Goal: Task Accomplishment & Management: Manage account settings

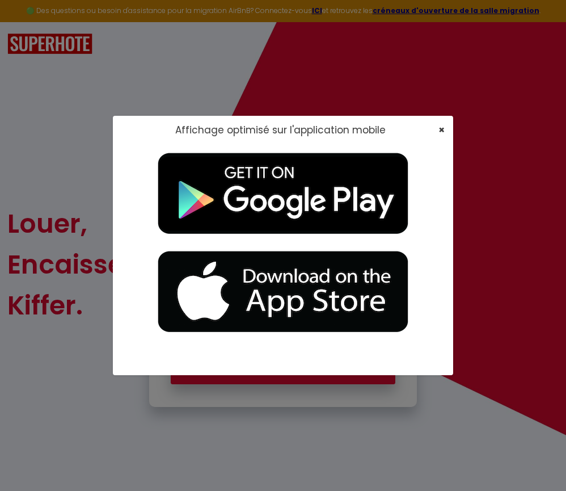
click at [441, 130] on span "×" at bounding box center [442, 130] width 6 height 14
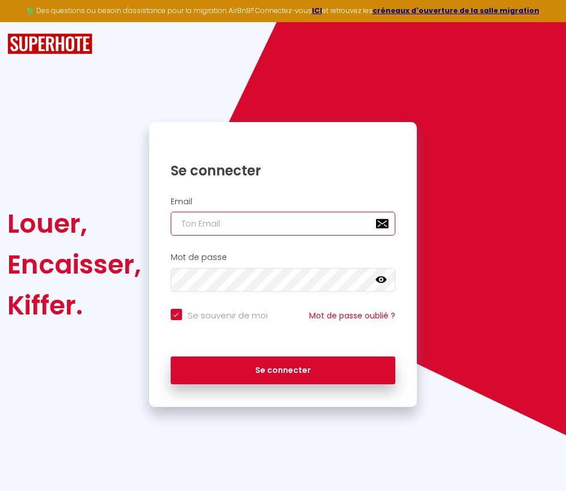
type input "s"
checkbox input "true"
type input "se"
checkbox input "true"
type input "ser"
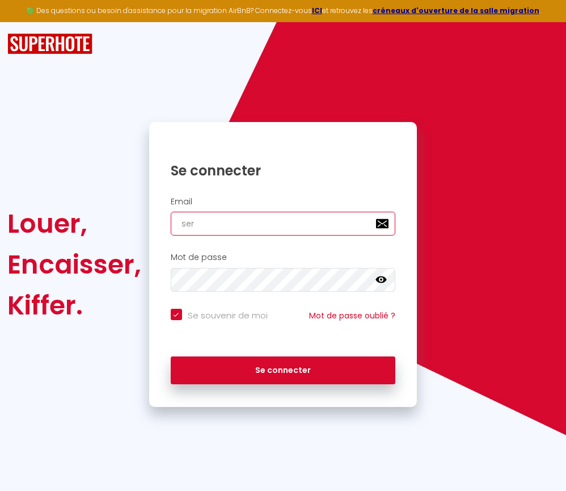
checkbox input "true"
type input "sera"
checkbox input "true"
type input "seraf"
checkbox input "true"
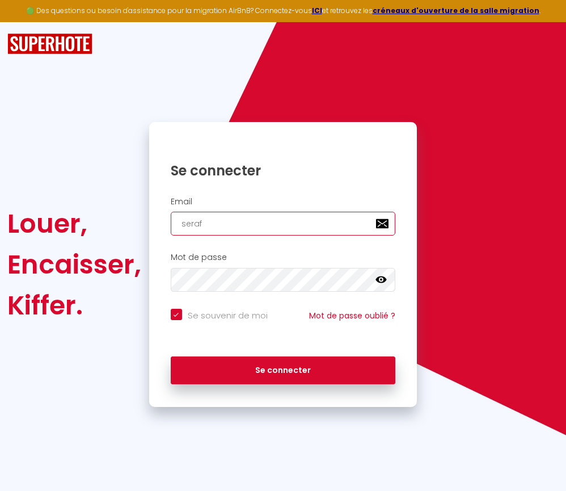
type input "seraf5"
checkbox input "true"
type input "seraf52"
checkbox input "true"
type input "seraf52@"
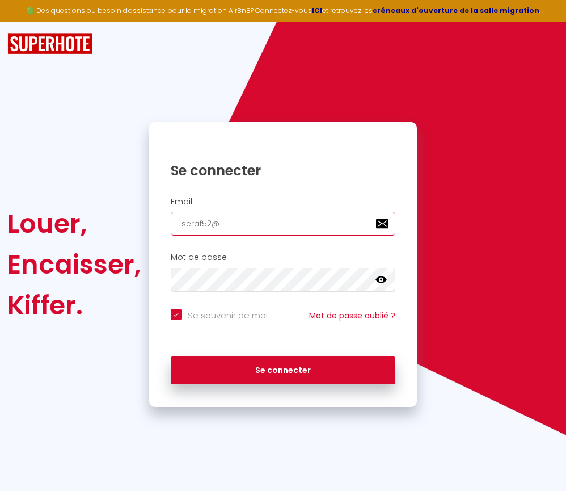
checkbox input "true"
type input "seraf52@g"
checkbox input "true"
type input "seraf52@gù"
checkbox input "true"
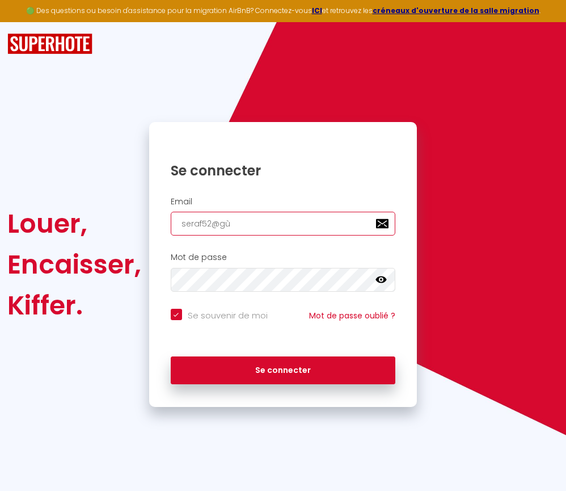
type input "seraf52@gùa"
checkbox input "true"
type input "seraf52@gùai"
checkbox input "true"
type input "seraf52@gùail"
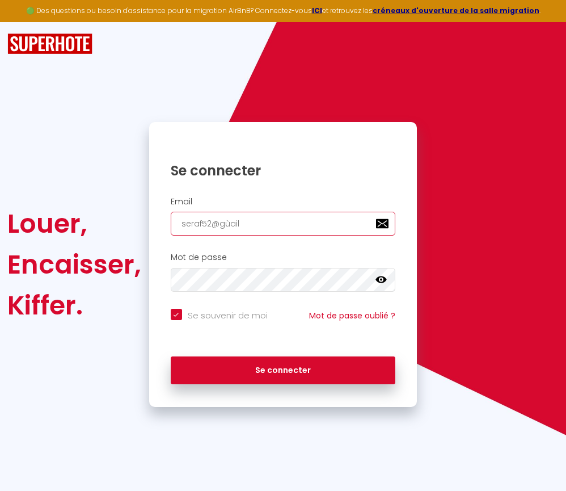
checkbox input "true"
type input "seraf52@gùail."
checkbox input "true"
type input "seraf52@gùail.c"
checkbox input "true"
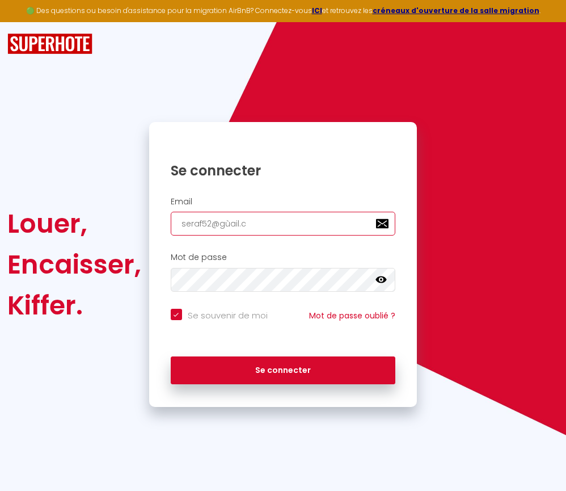
type input "seraf52@gùail.co"
checkbox input "true"
type input "seraf52@gùail.com"
checkbox input "true"
type input "seraf52@gùail.co"
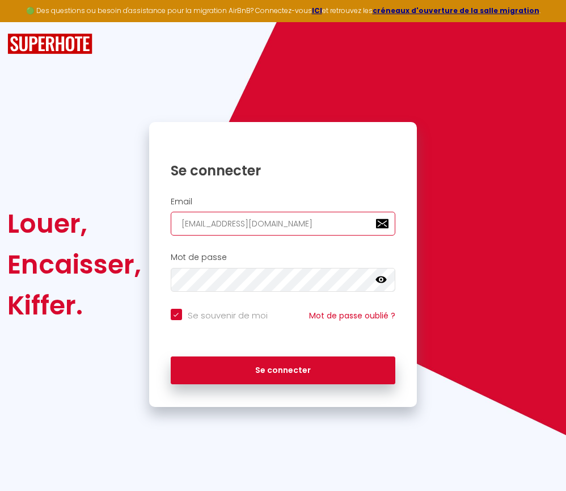
checkbox input "true"
type input "seraf52@gùail.c"
checkbox input "true"
type input "seraf52@gùail."
checkbox input "true"
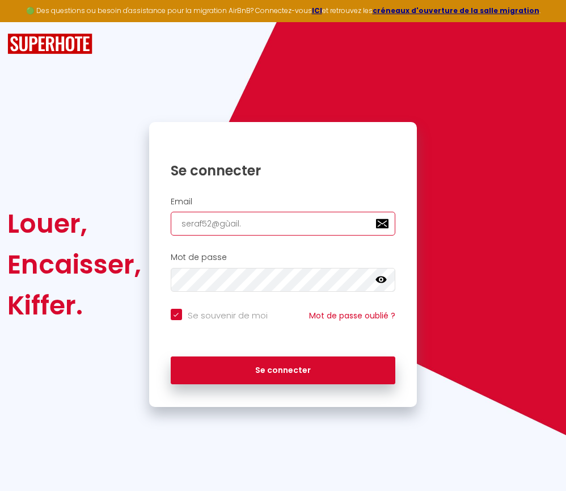
type input "seraf52@gùail"
checkbox input "true"
type input "seraf52@gùai"
checkbox input "true"
type input "seraf52@gùa"
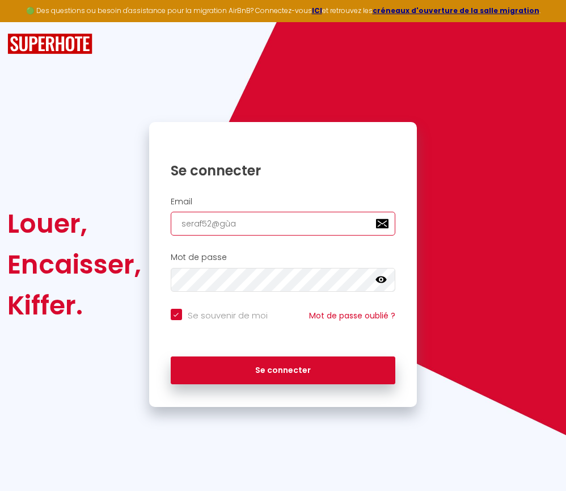
checkbox input "true"
type input "seraf52@gù"
checkbox input "true"
type input "seraf52@g"
checkbox input "true"
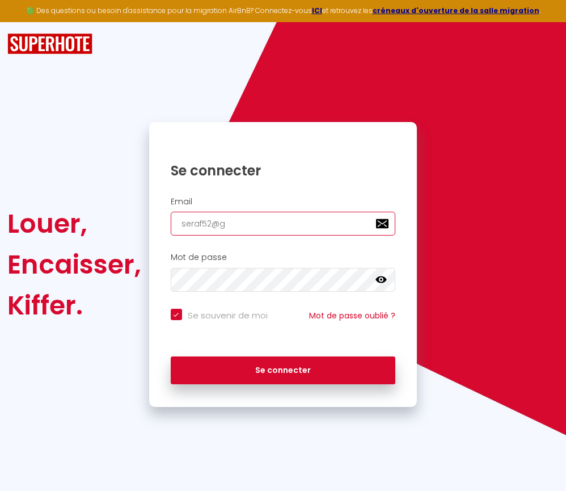
type input "seraf52@gm"
checkbox input "true"
type input "seraf52@gma"
checkbox input "true"
type input "seraf52@gmai"
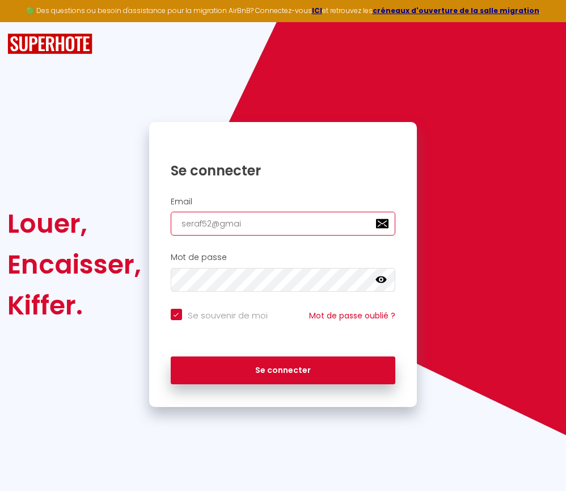
checkbox input "true"
type input "seraf52@gmail"
checkbox input "true"
type input "seraf52@gmail."
checkbox input "true"
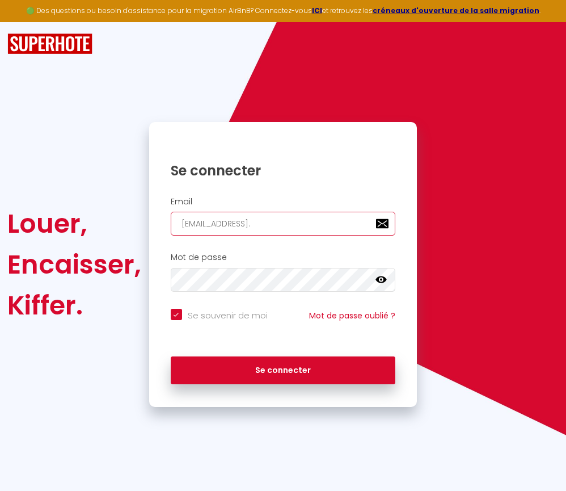
type input "seraf52@gmail.c"
checkbox input "true"
type input "seraf52@gmail.co"
checkbox input "true"
type input "seraf52@gmail.com"
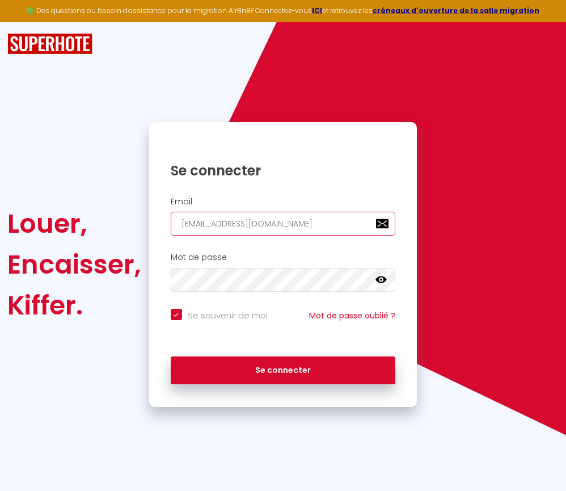
checkbox input "true"
type input "seraf52@gmail.com"
click at [382, 277] on icon at bounding box center [381, 279] width 11 height 11
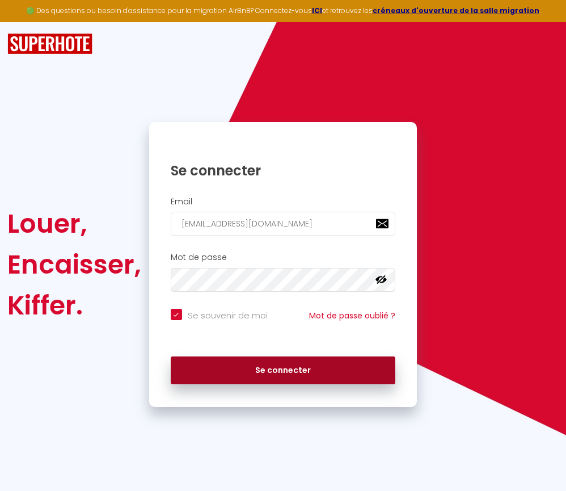
click at [282, 367] on button "Se connecter" at bounding box center [283, 370] width 225 height 28
checkbox input "true"
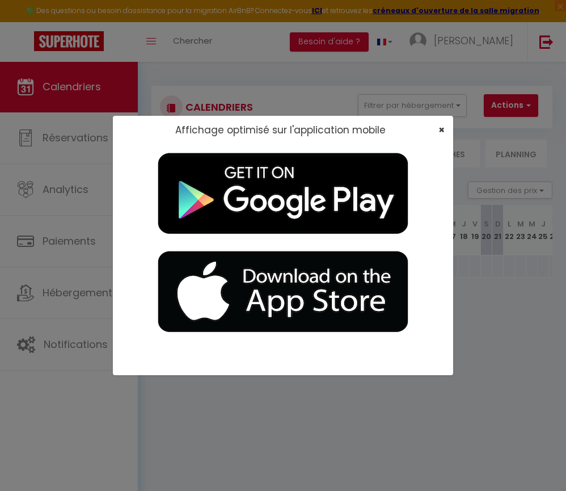
click at [441, 130] on span "×" at bounding box center [442, 130] width 6 height 14
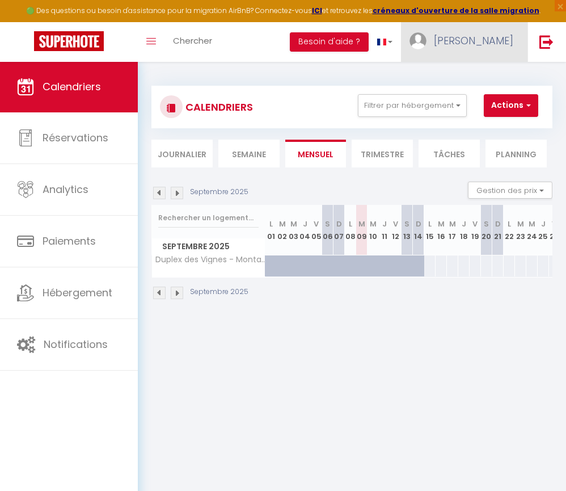
click at [469, 44] on span "Dominique" at bounding box center [473, 40] width 79 height 14
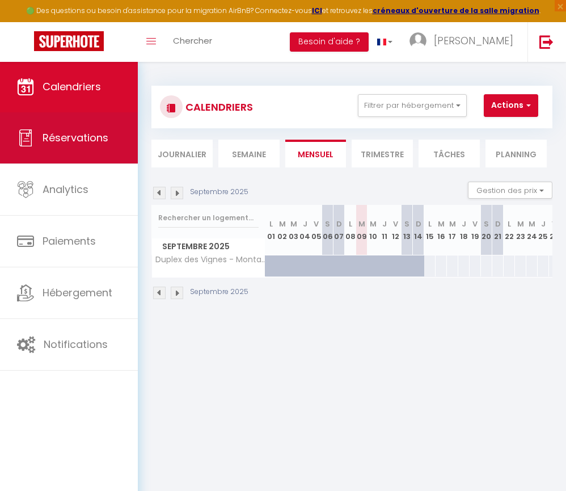
scroll to position [3, 0]
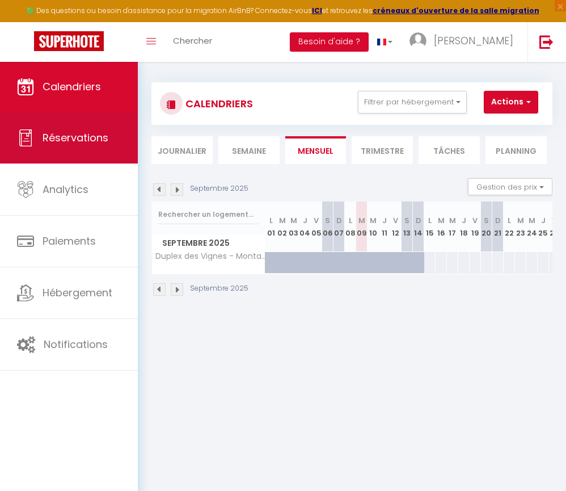
click at [77, 140] on span "Réservations" at bounding box center [76, 138] width 66 height 14
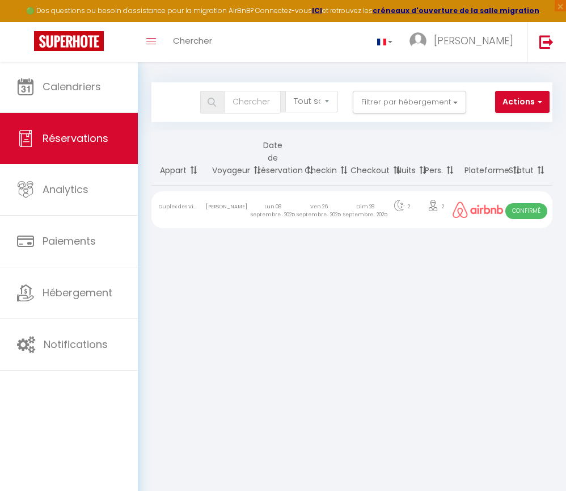
scroll to position [3, 0]
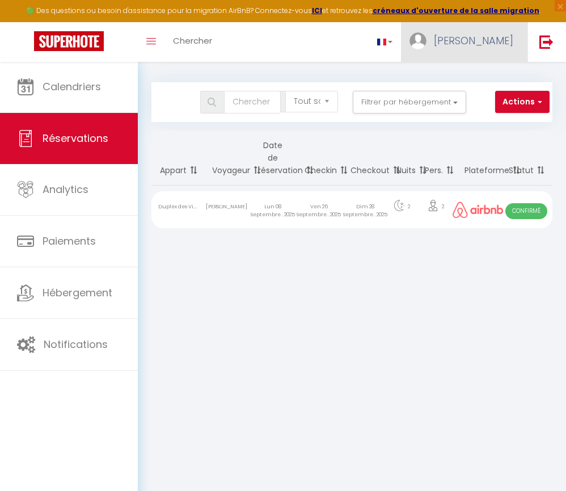
click at [467, 41] on span "Dominique" at bounding box center [473, 40] width 79 height 14
click at [384, 276] on body "🟢 Des questions ou besoin d'assistance pour la migration AirBnB? Connectez-vous…" at bounding box center [283, 303] width 566 height 491
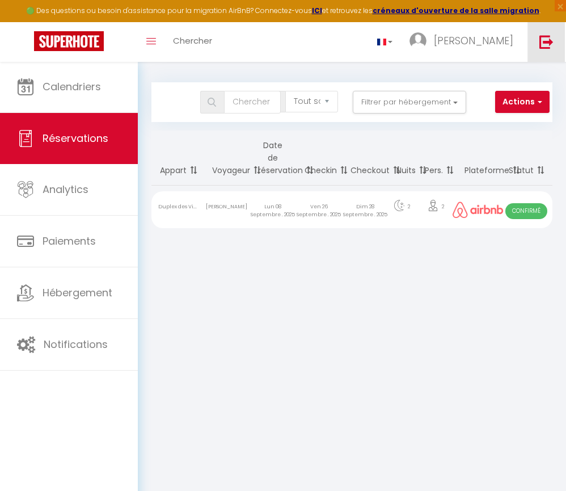
click at [544, 42] on img at bounding box center [547, 42] width 14 height 14
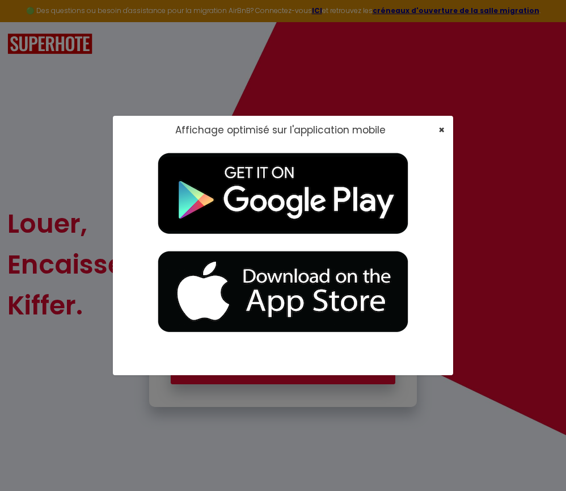
click at [444, 131] on span "×" at bounding box center [442, 130] width 6 height 14
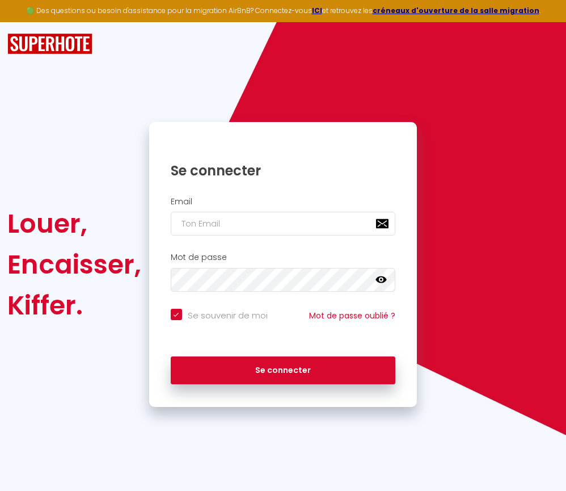
scroll to position [1, 0]
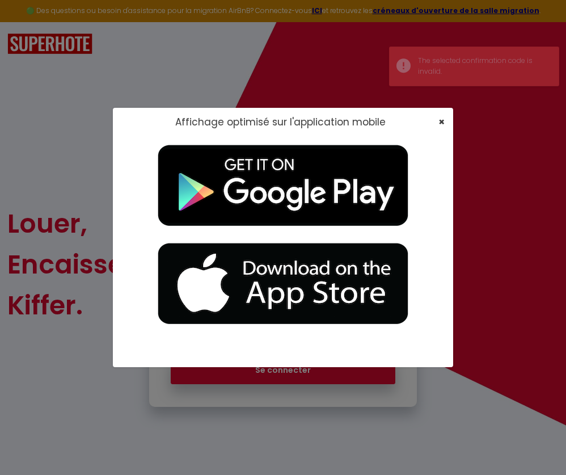
click at [439, 123] on span "×" at bounding box center [442, 122] width 6 height 14
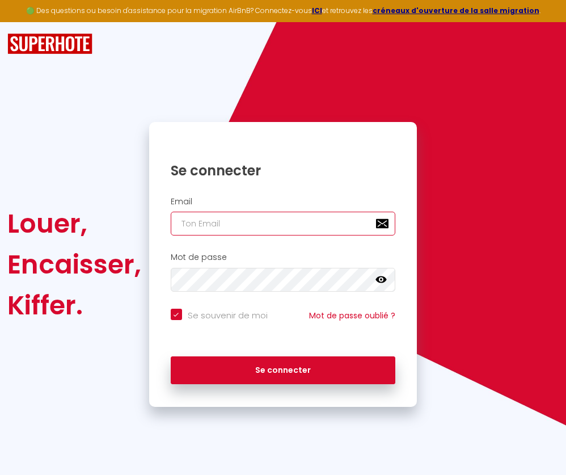
type input "seraf52@gmail.com"
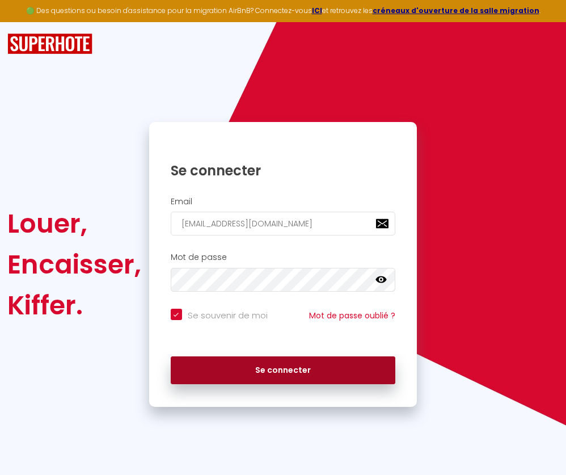
click at [259, 367] on button "Se connecter" at bounding box center [283, 370] width 225 height 28
checkbox input "true"
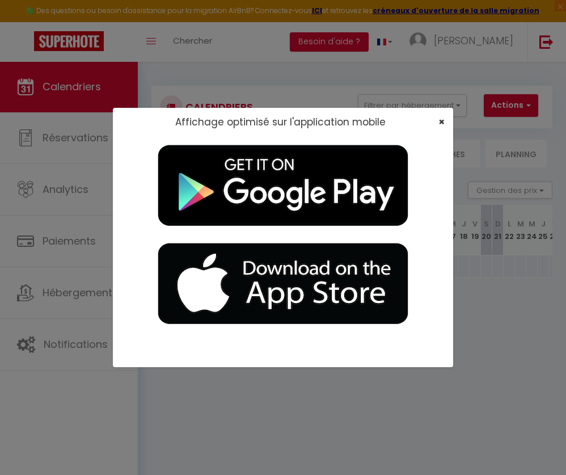
click at [439, 121] on span "×" at bounding box center [442, 122] width 6 height 14
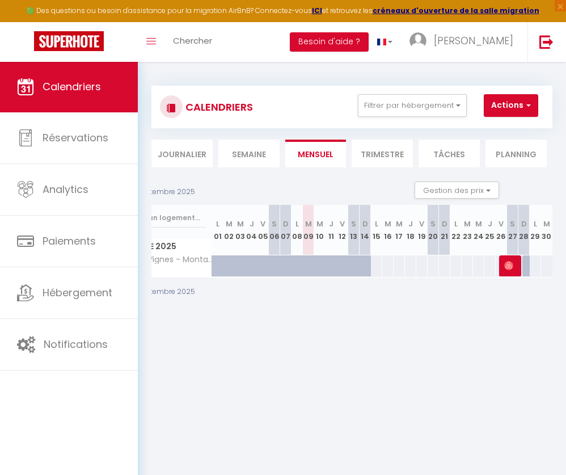
scroll to position [0, 53]
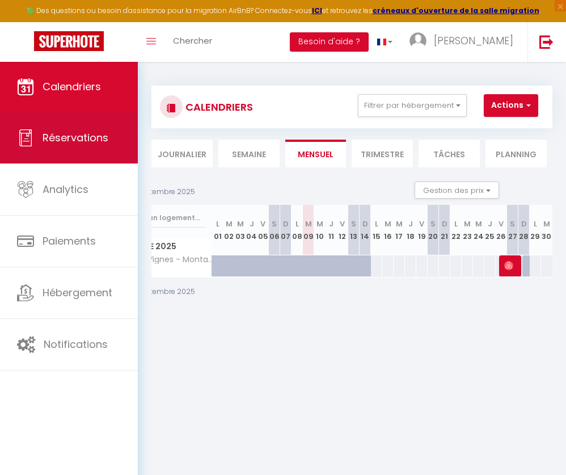
click at [66, 147] on link "Réservations" at bounding box center [69, 137] width 138 height 51
select select "not_cancelled"
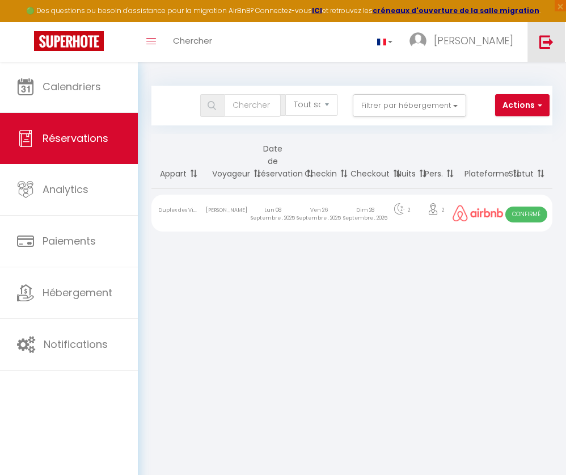
click at [544, 43] on img at bounding box center [547, 42] width 14 height 14
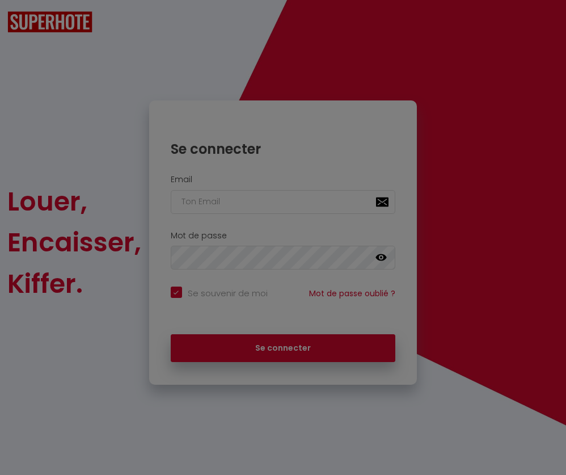
checkbox input "true"
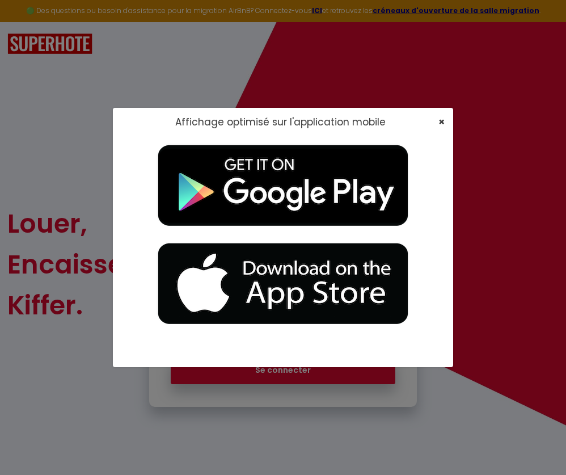
click at [442, 121] on span "×" at bounding box center [442, 122] width 6 height 14
click at [440, 124] on span "×" at bounding box center [442, 122] width 6 height 14
